Goal: Task Accomplishment & Management: Manage account settings

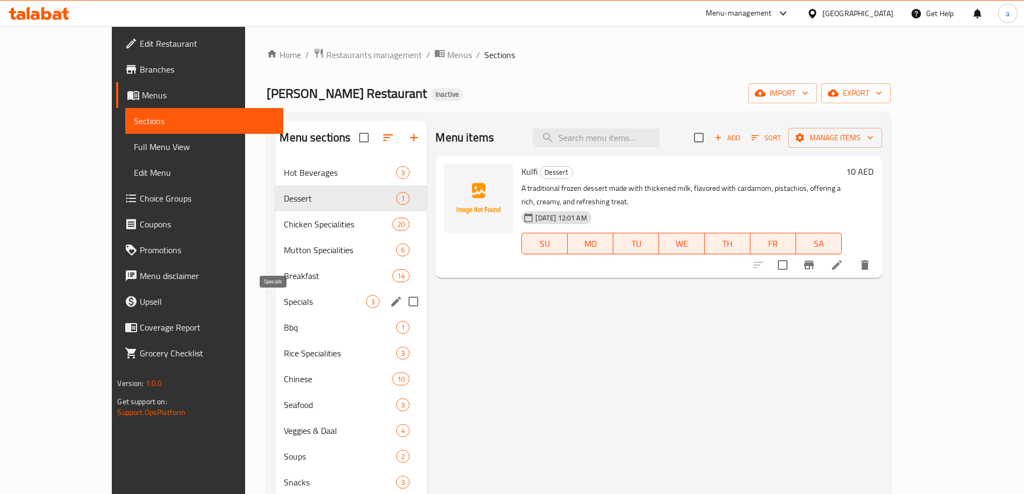
scroll to position [151, 0]
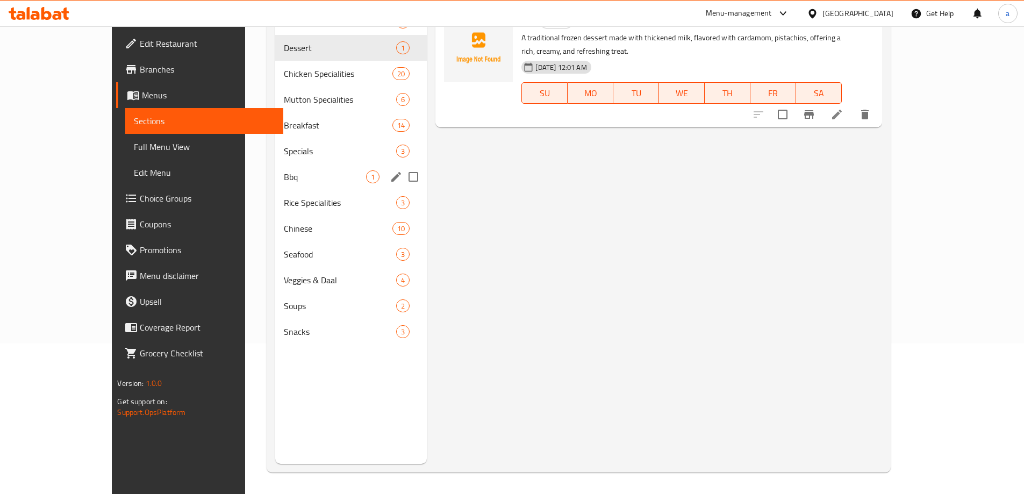
click at [286, 184] on div "Bbq 1" at bounding box center [351, 177] width 152 height 26
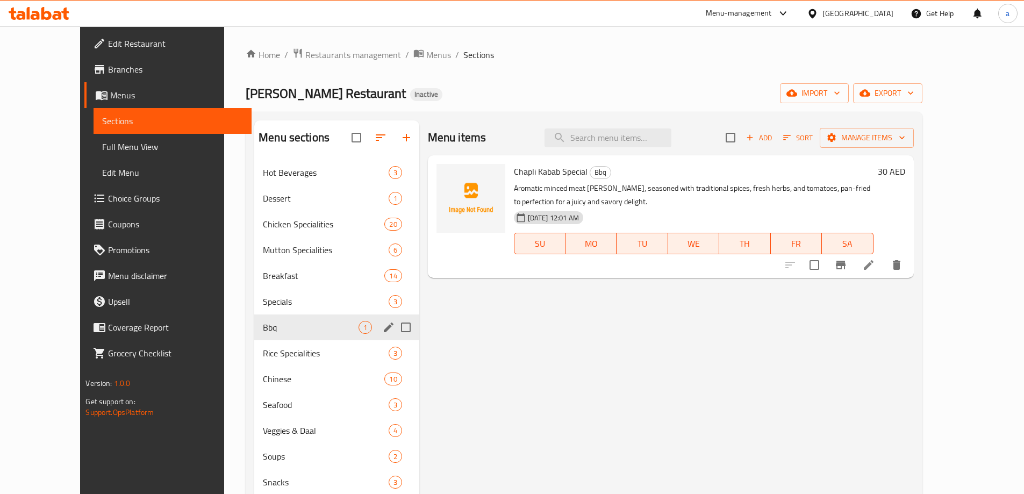
click at [283, 332] on span "Bbq" at bounding box center [310, 327] width 95 height 13
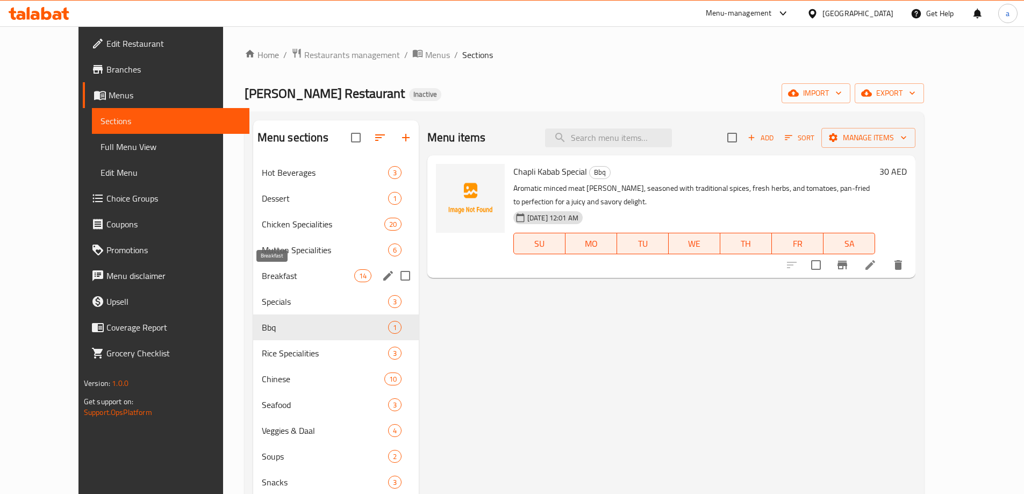
click at [262, 274] on span "Breakfast" at bounding box center [308, 275] width 92 height 13
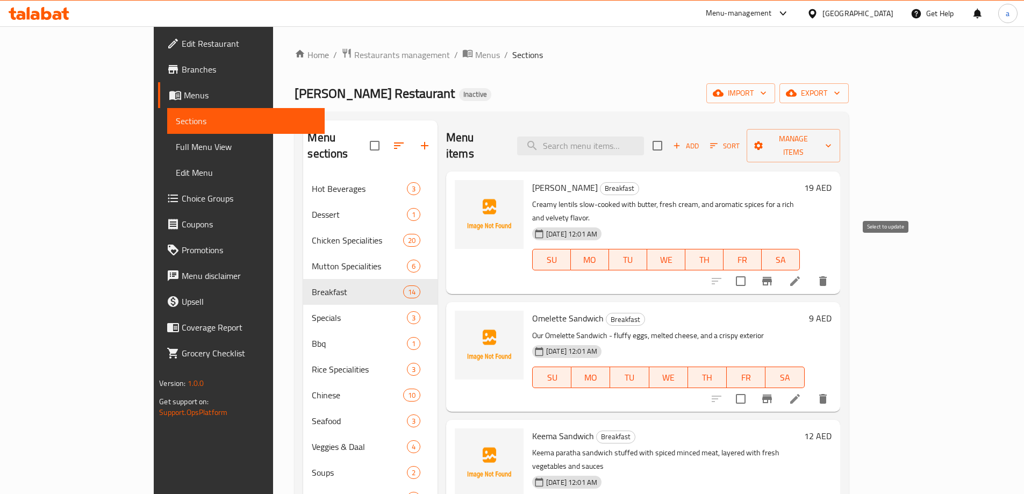
click at [752, 270] on input "checkbox" at bounding box center [741, 281] width 23 height 23
checkbox input "true"
click at [752, 388] on input "checkbox" at bounding box center [741, 399] width 23 height 23
checkbox input "true"
click at [669, 140] on input "checkbox" at bounding box center [657, 145] width 23 height 23
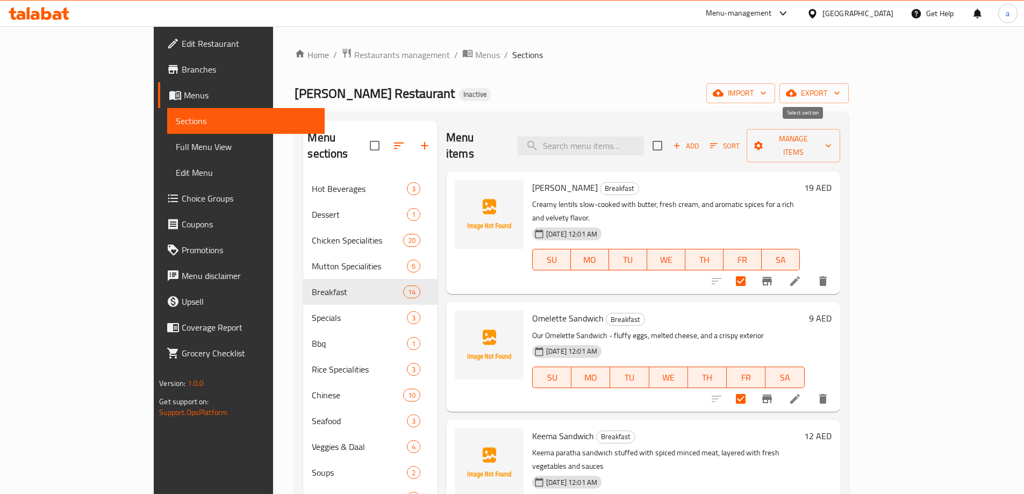
checkbox input "true"
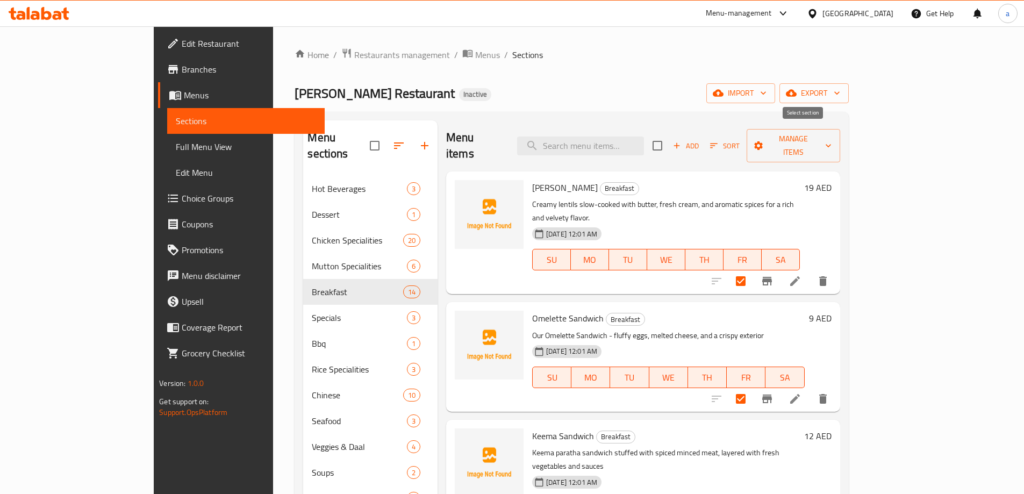
checkbox input "true"
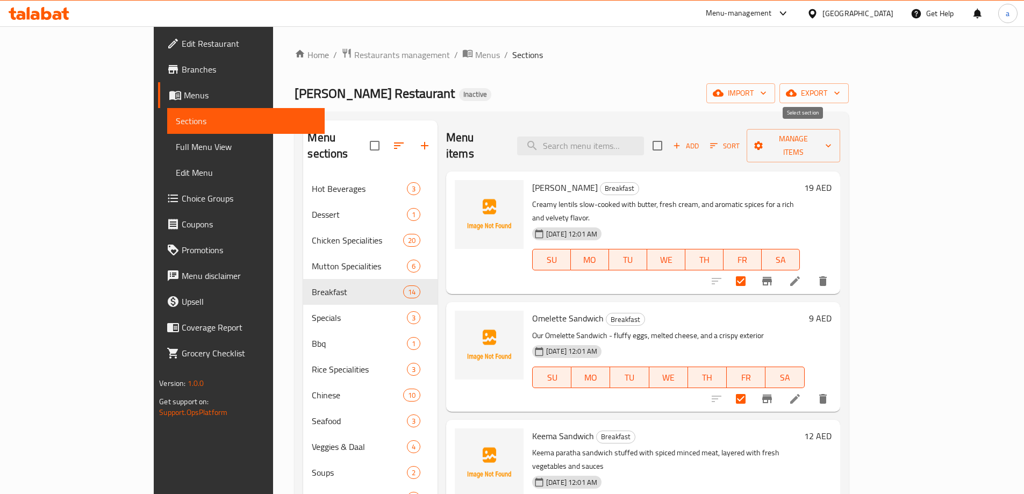
checkbox input "true"
click at [832, 139] on span "Manage items" at bounding box center [793, 145] width 76 height 27
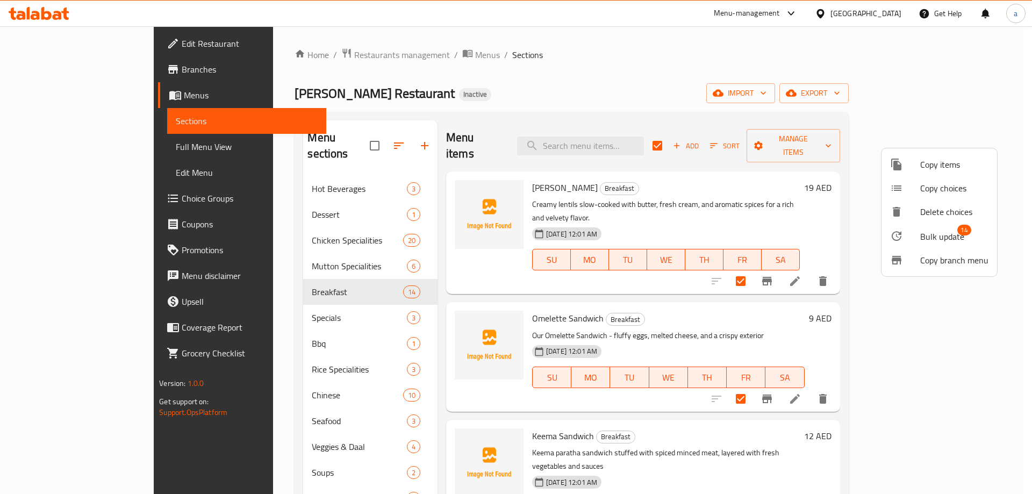
click at [937, 237] on span "Bulk update" at bounding box center [942, 236] width 44 height 13
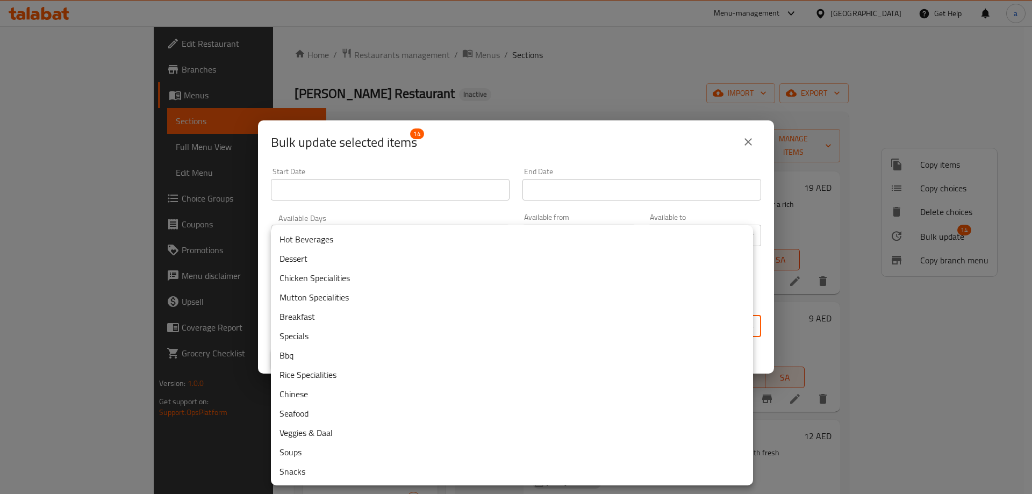
click at [451, 329] on body "​ Menu-management [GEOGRAPHIC_DATA] Get Help a Edit Restaurant Branches Menus S…" at bounding box center [516, 260] width 1032 height 468
click at [252, 399] on div at bounding box center [516, 247] width 1032 height 494
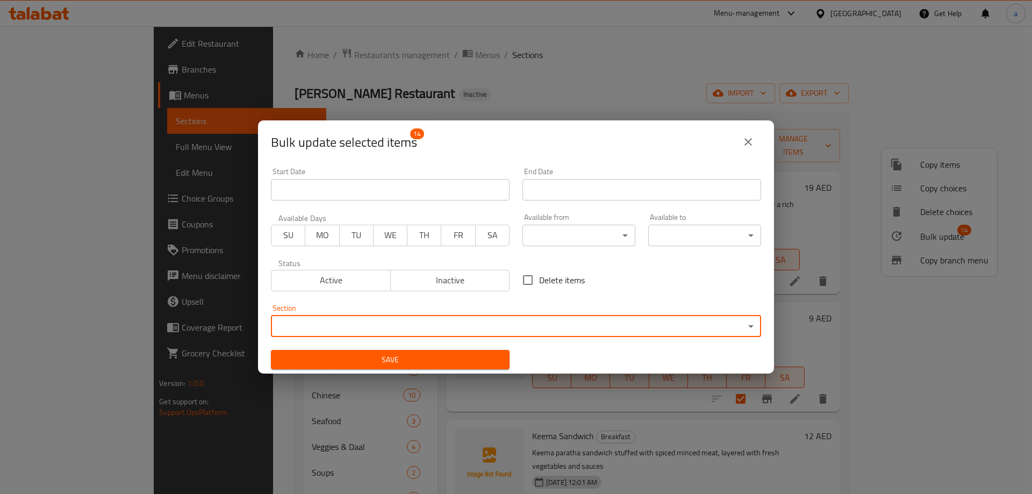
click at [748, 142] on icon "close" at bounding box center [749, 142] width 8 height 8
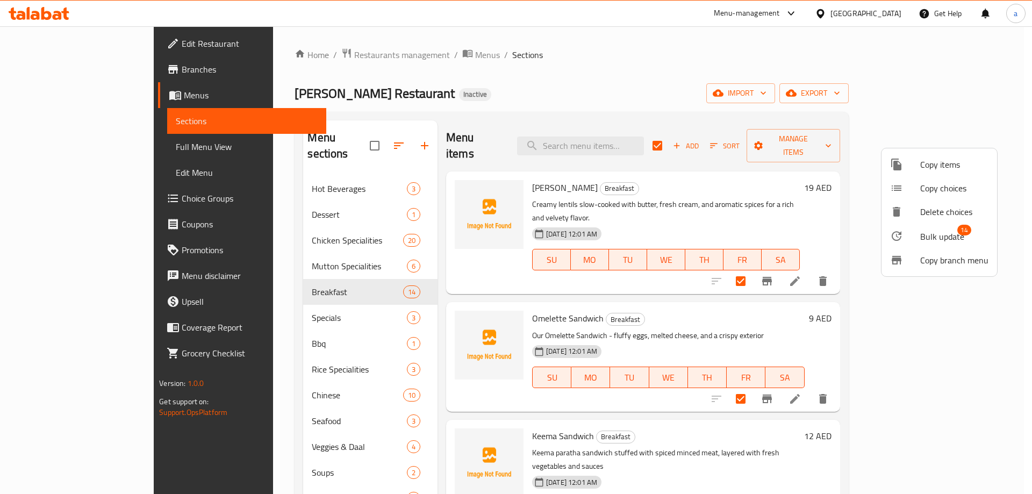
click at [748, 142] on div at bounding box center [516, 247] width 1032 height 494
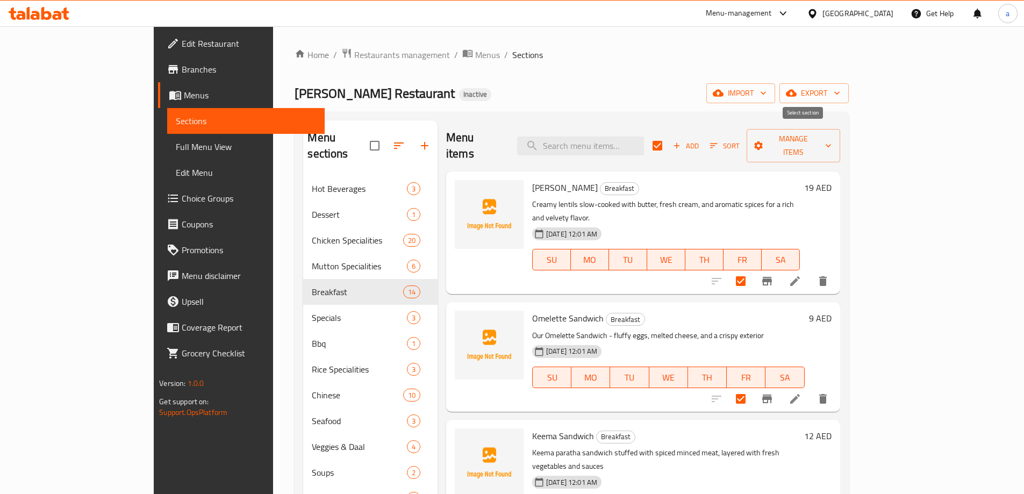
click at [669, 139] on input "checkbox" at bounding box center [657, 145] width 23 height 23
checkbox input "false"
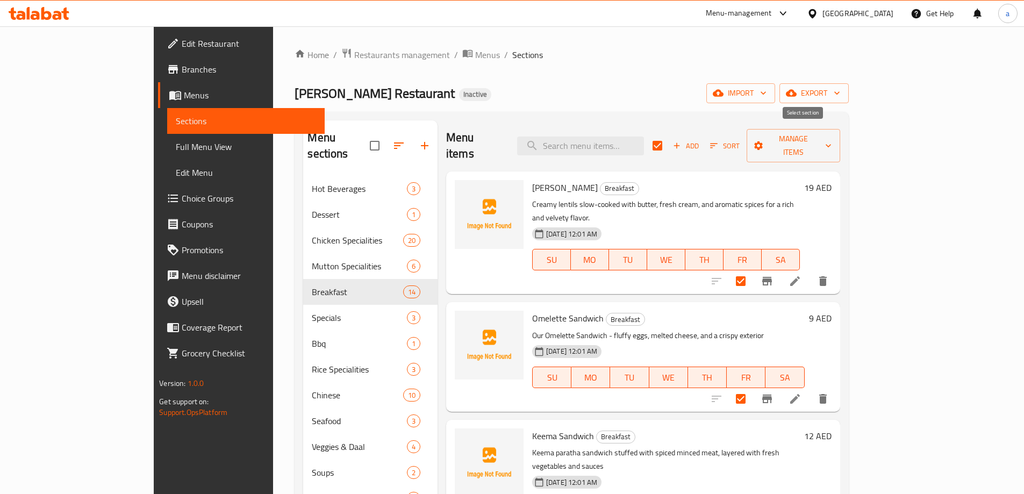
checkbox input "false"
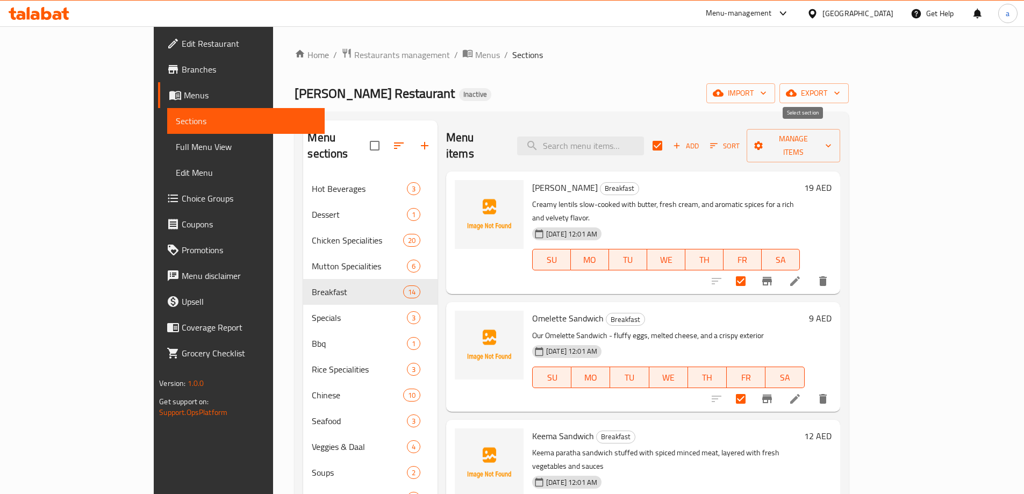
checkbox input "false"
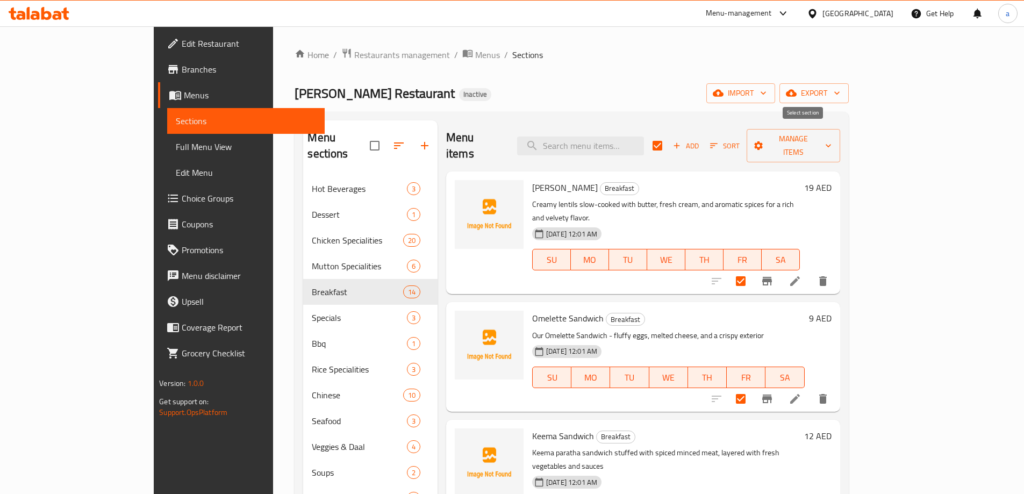
checkbox input "false"
click at [669, 139] on input "checkbox" at bounding box center [657, 145] width 23 height 23
checkbox input "true"
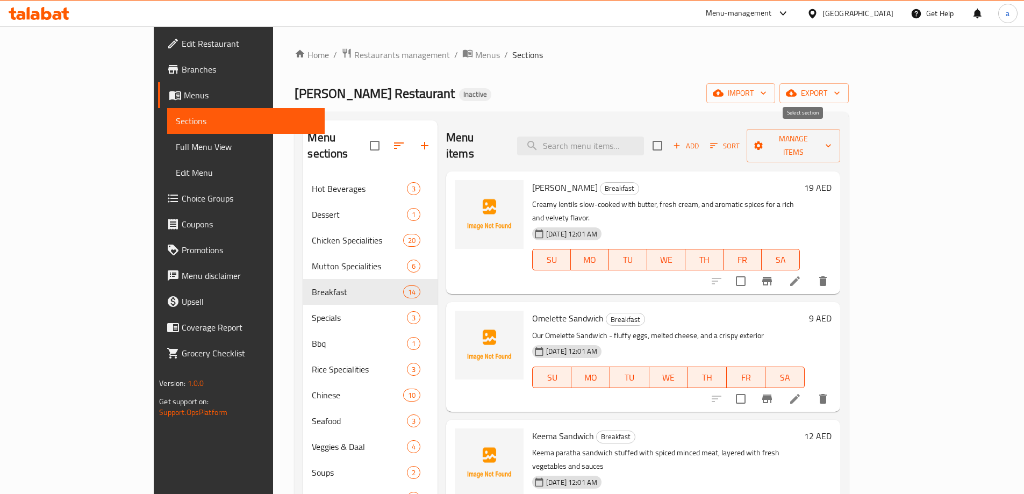
checkbox input "true"
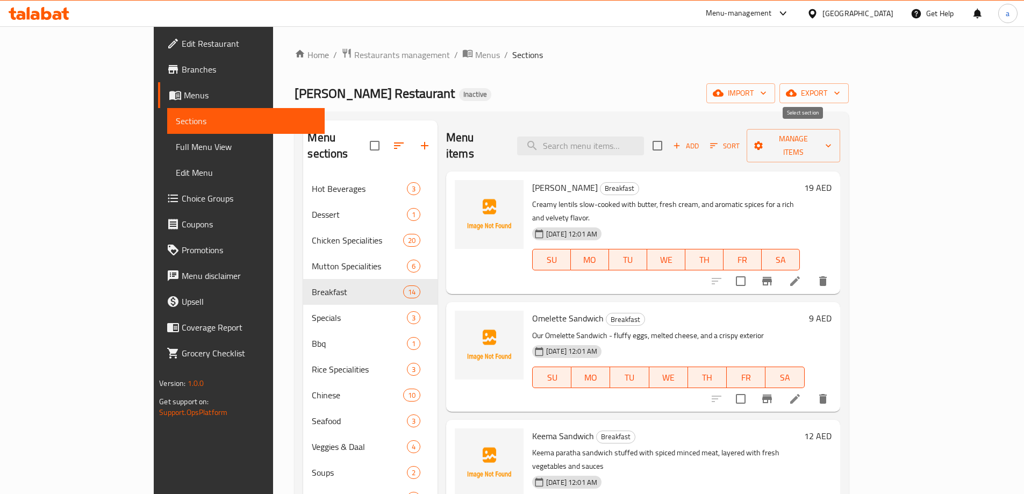
checkbox input "true"
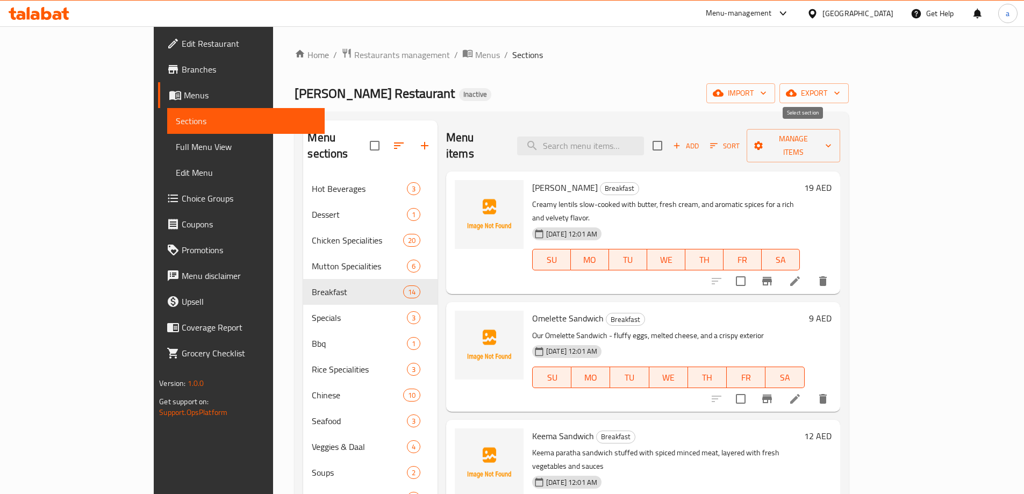
checkbox input "true"
click at [832, 137] on span "Manage items" at bounding box center [793, 145] width 76 height 27
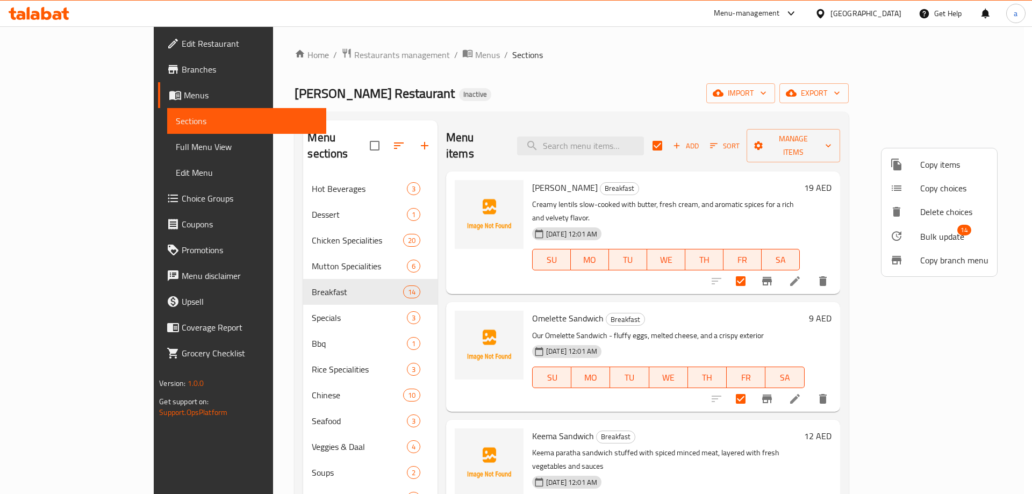
click at [961, 237] on span "Bulk update" at bounding box center [942, 236] width 44 height 13
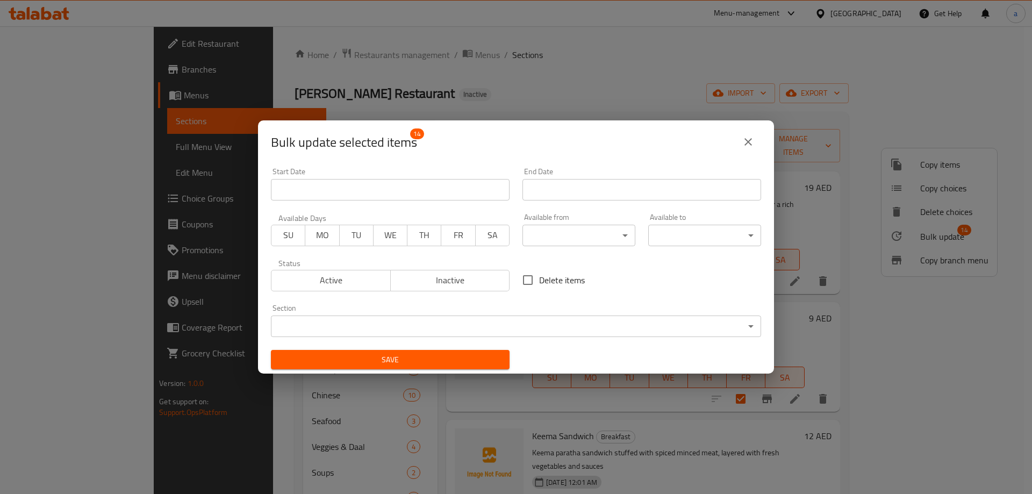
click at [392, 324] on body "​ Menu-management [GEOGRAPHIC_DATA] Get Help a Edit Restaurant Branches Menus S…" at bounding box center [516, 260] width 1032 height 468
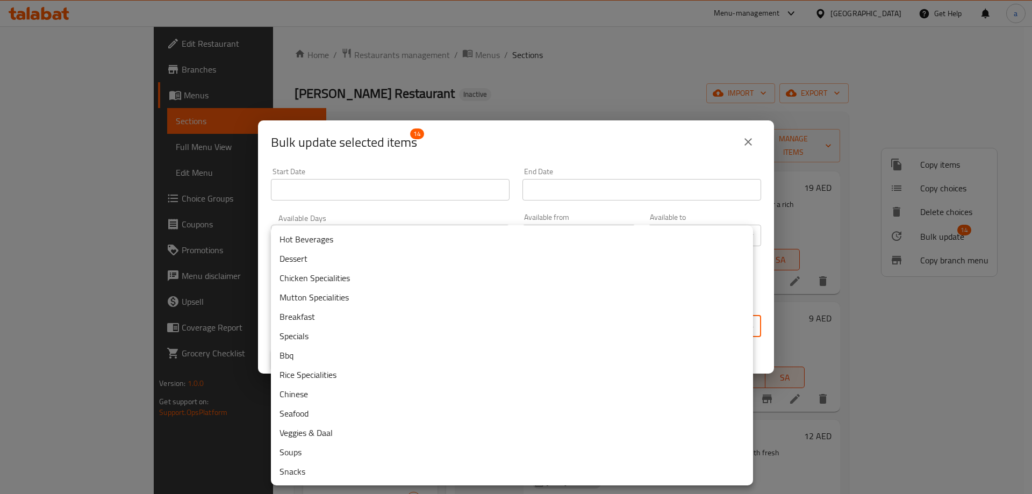
click at [752, 142] on div at bounding box center [516, 247] width 1032 height 494
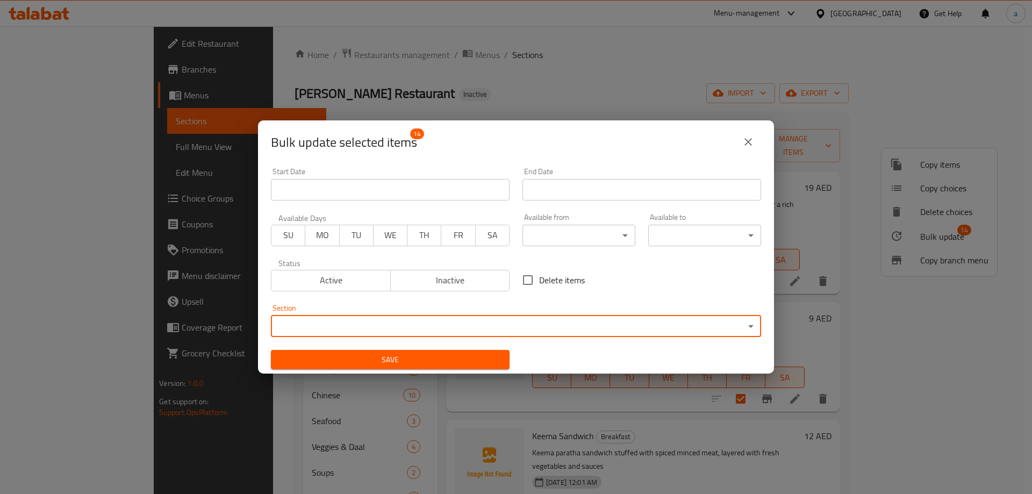
click at [749, 142] on icon "close" at bounding box center [749, 142] width 8 height 8
